Goal: Answer question/provide support: Share knowledge or assist other users

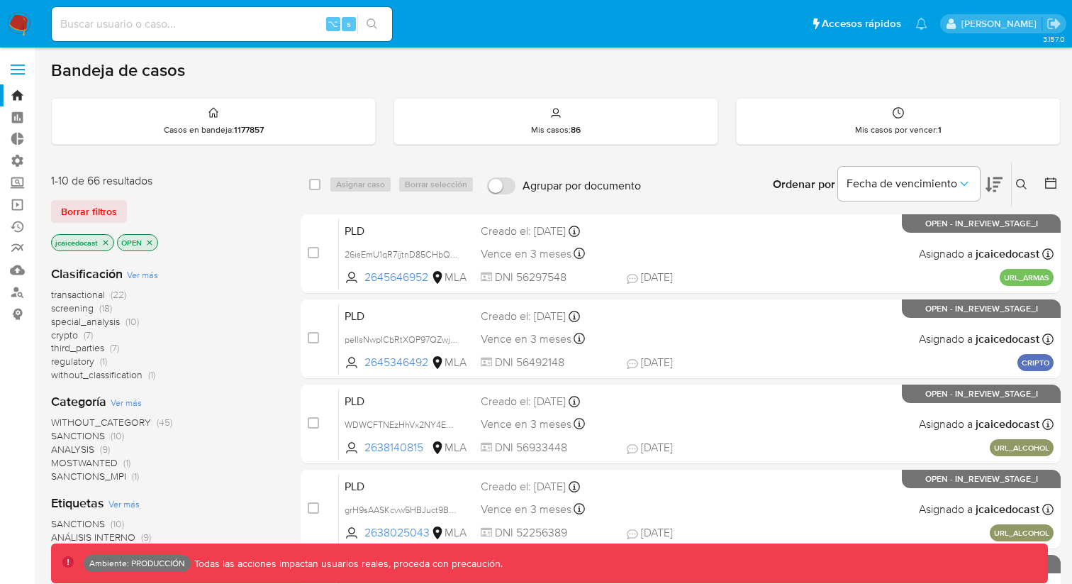
click at [57, 332] on span "crypto" at bounding box center [64, 335] width 27 height 14
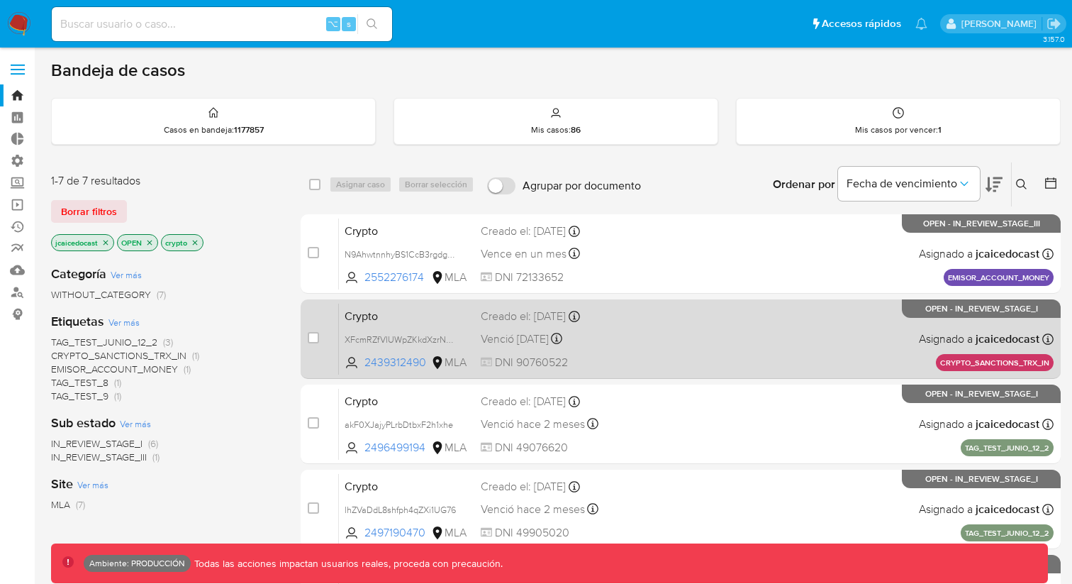
click at [635, 313] on span at bounding box center [694, 314] width 135 height 3
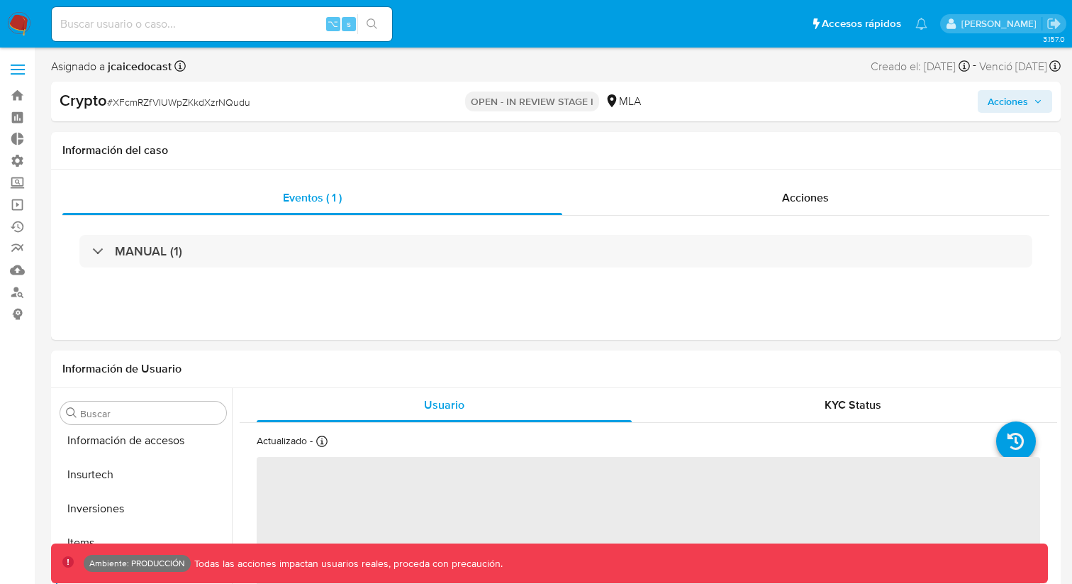
click at [581, 144] on h1 "Información del caso" at bounding box center [555, 150] width 987 height 14
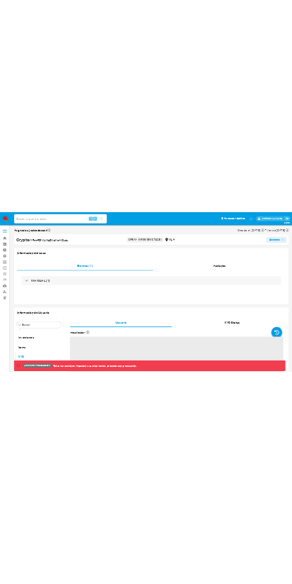
scroll to position [667, 0]
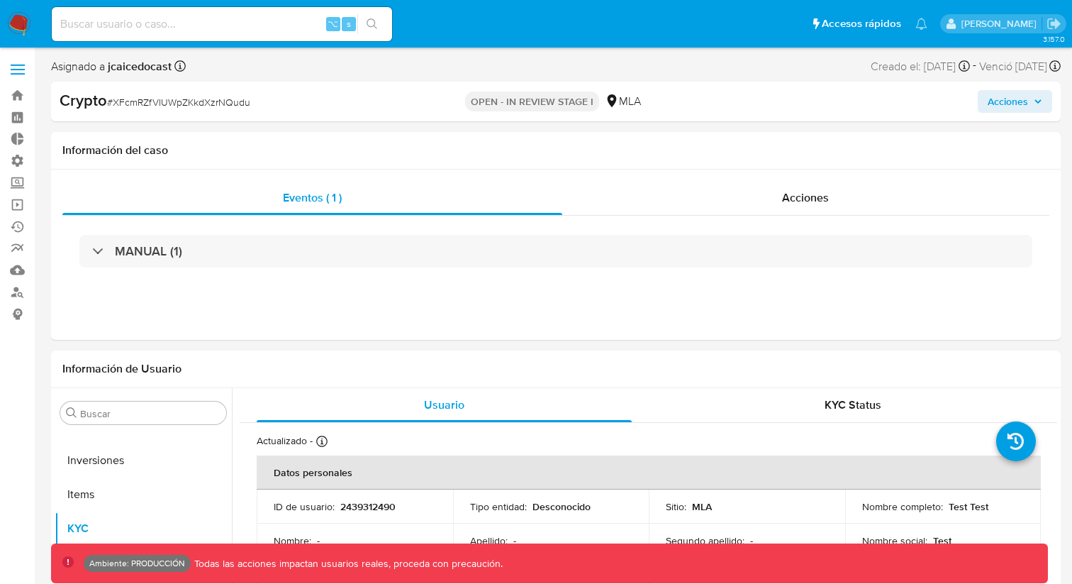
select select "10"
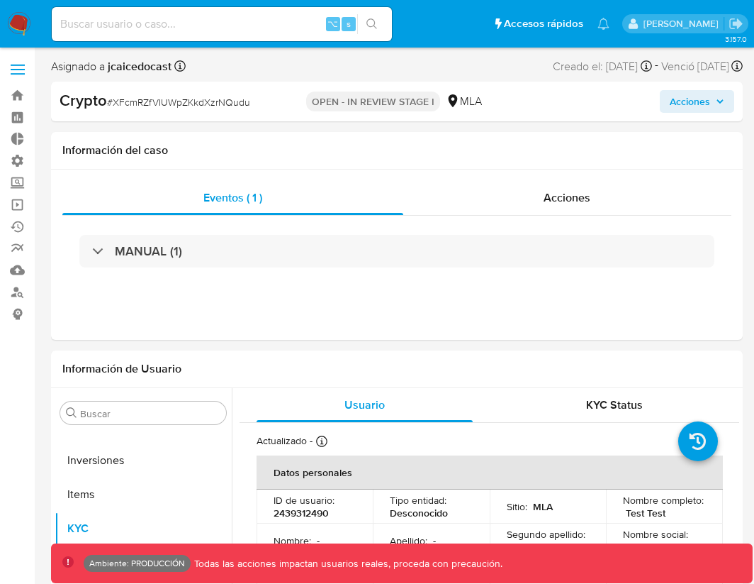
click at [696, 108] on span "Acciones" at bounding box center [690, 101] width 40 height 23
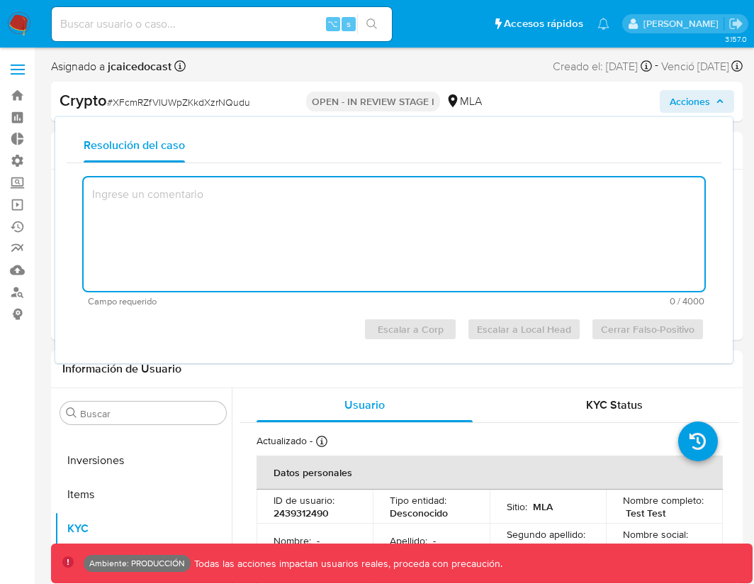
click at [319, 205] on textarea at bounding box center [394, 233] width 621 height 113
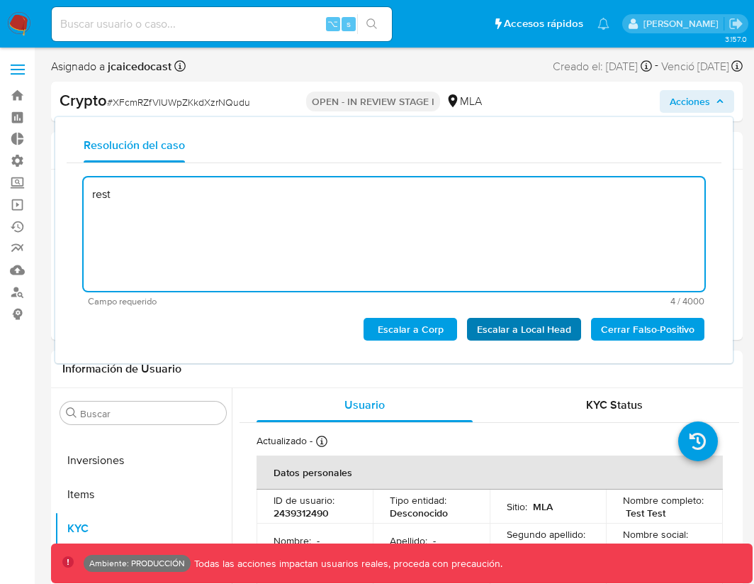
type textarea "rest"
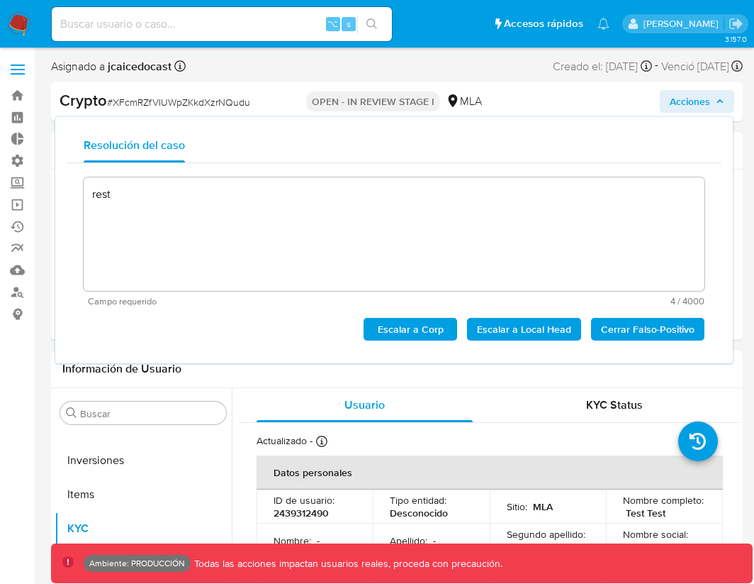
click at [550, 327] on span "Escalar a Local Head" at bounding box center [524, 329] width 94 height 20
